Goal: Transaction & Acquisition: Purchase product/service

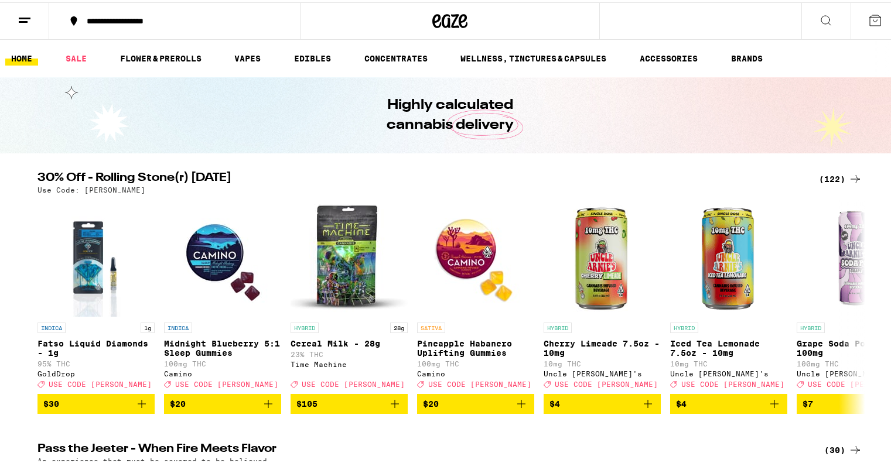
click at [841, 173] on div "(122)" at bounding box center [840, 177] width 43 height 14
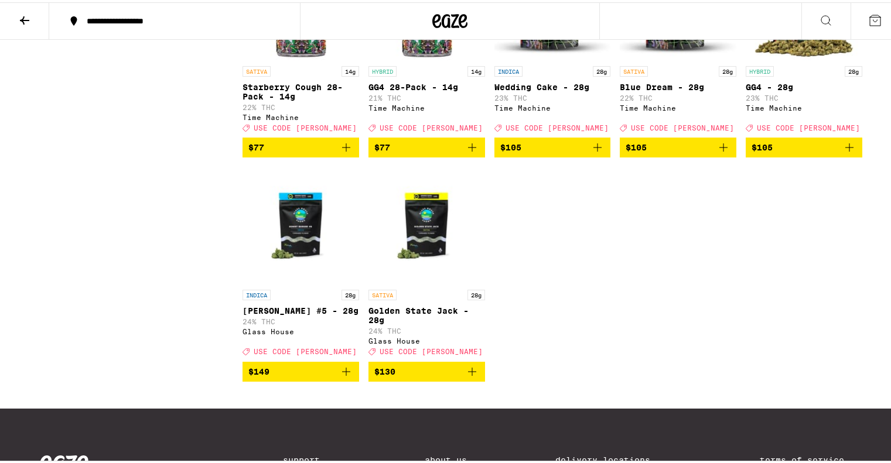
scroll to position [5659, 0]
